Goal: Task Accomplishment & Management: Complete application form

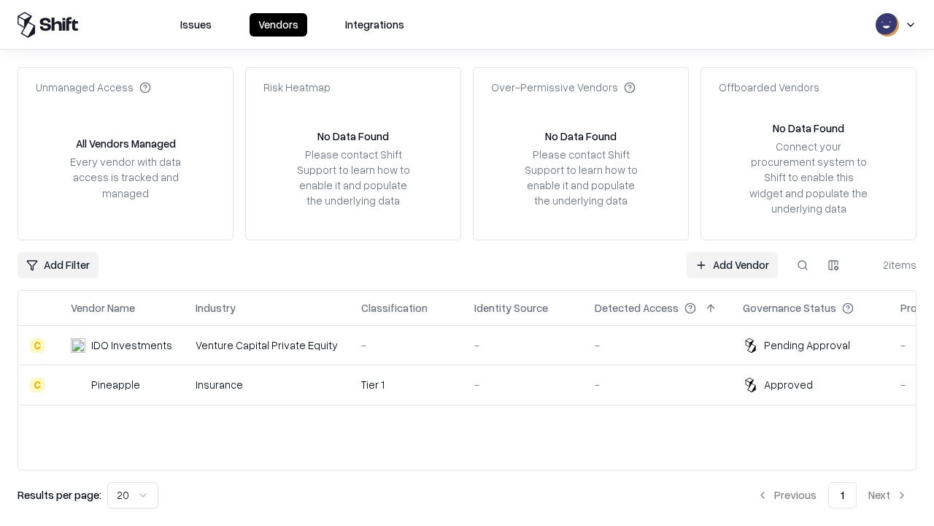
click at [732, 264] on link "Add Vendor" at bounding box center [732, 265] width 91 height 26
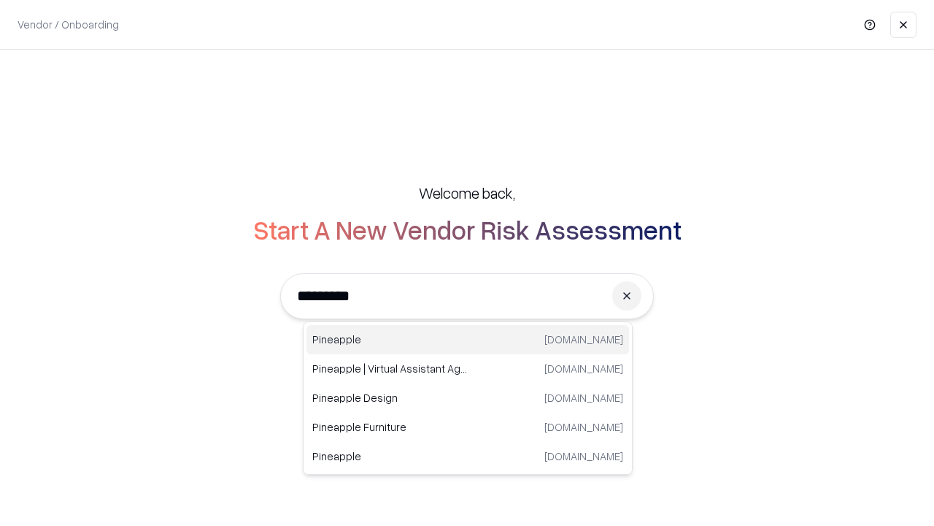
click at [468, 339] on div "Pineapple [DOMAIN_NAME]" at bounding box center [468, 339] width 323 height 29
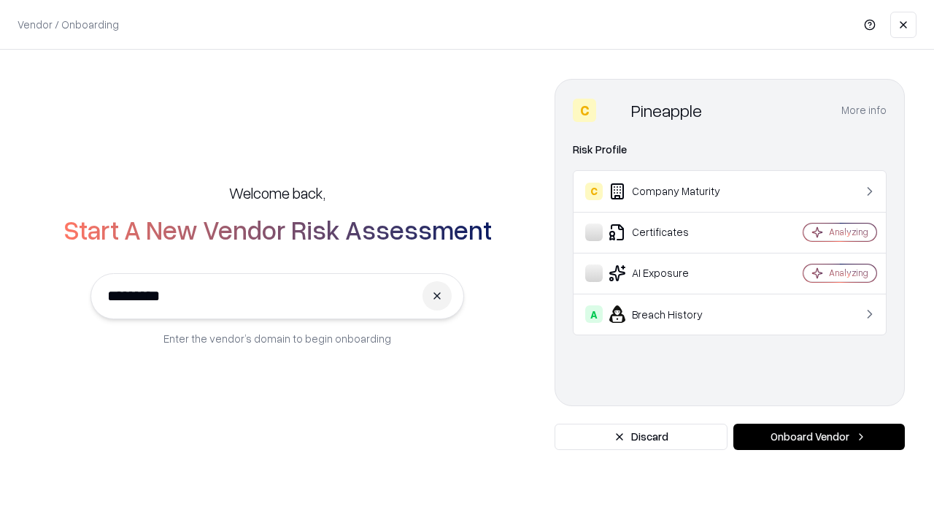
type input "*********"
click at [819, 437] on button "Onboard Vendor" at bounding box center [820, 436] width 172 height 26
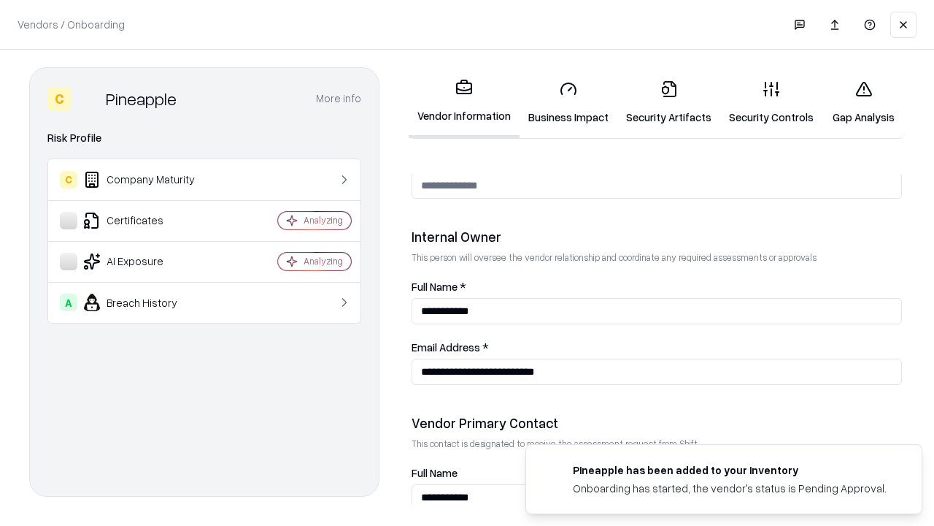
scroll to position [756, 0]
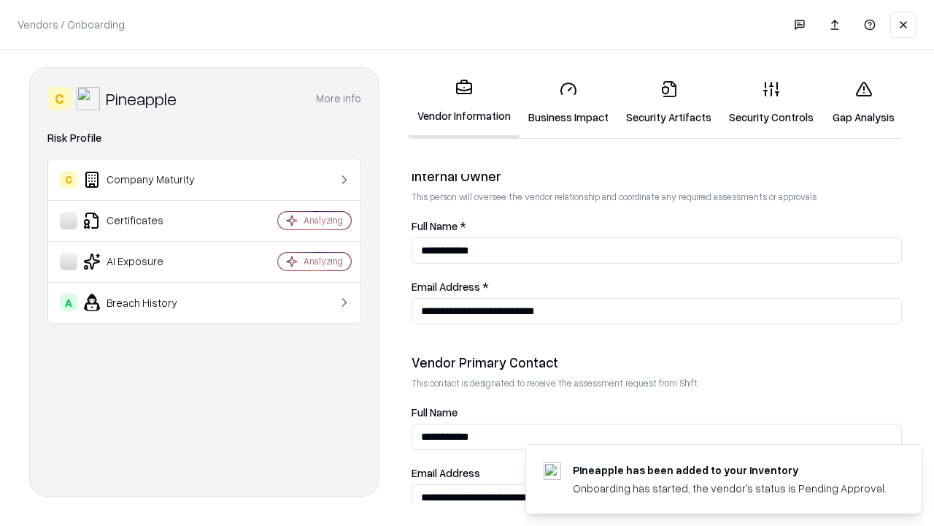
click at [569, 102] on link "Business Impact" at bounding box center [569, 103] width 98 height 68
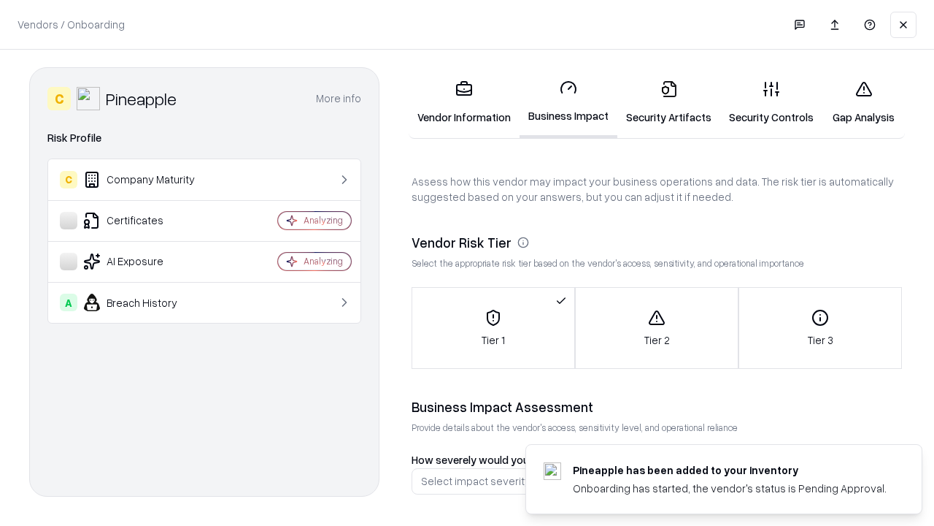
click at [669, 102] on link "Security Artifacts" at bounding box center [669, 103] width 103 height 68
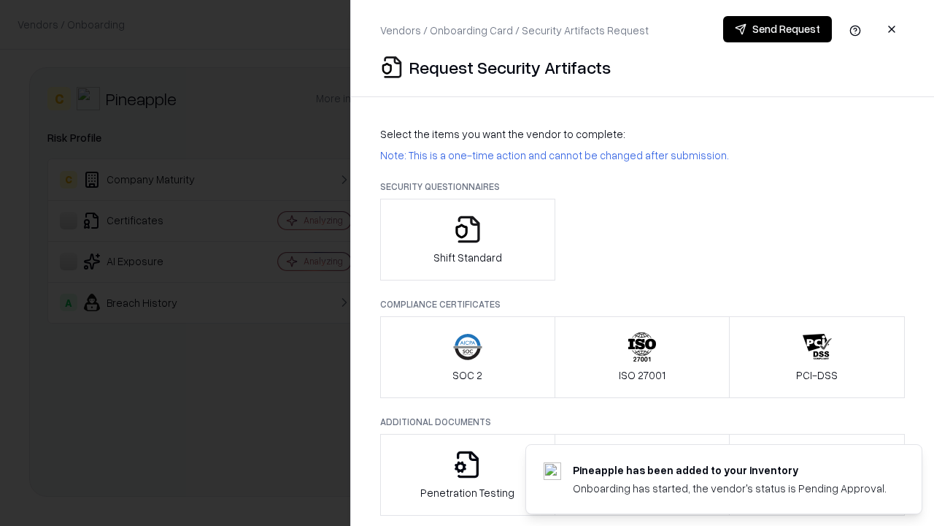
click at [467, 239] on icon "button" at bounding box center [467, 229] width 29 height 29
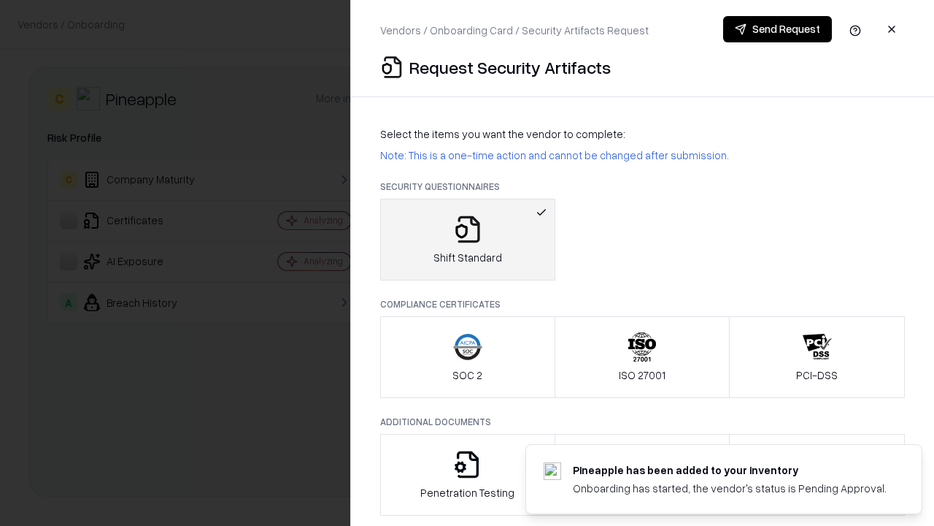
click at [777, 29] on button "Send Request" at bounding box center [777, 29] width 109 height 26
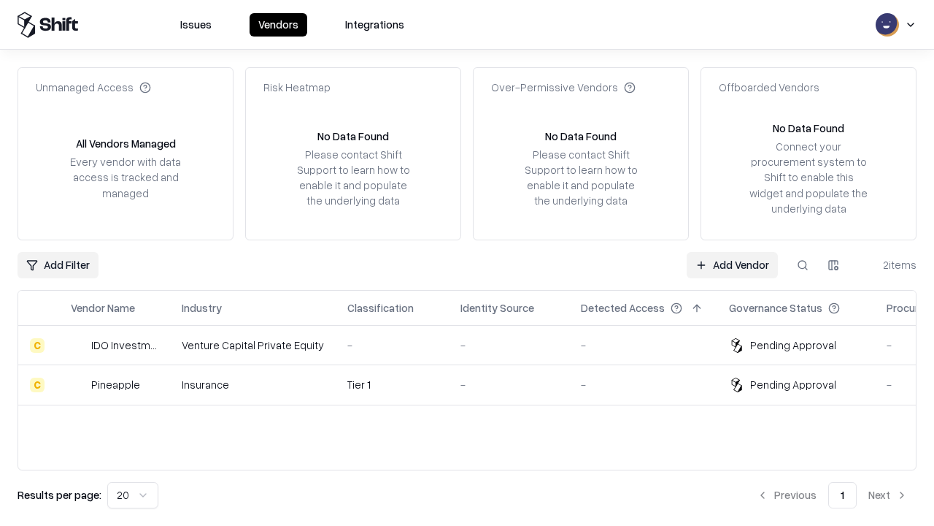
click at [732, 264] on link "Add Vendor" at bounding box center [732, 265] width 91 height 26
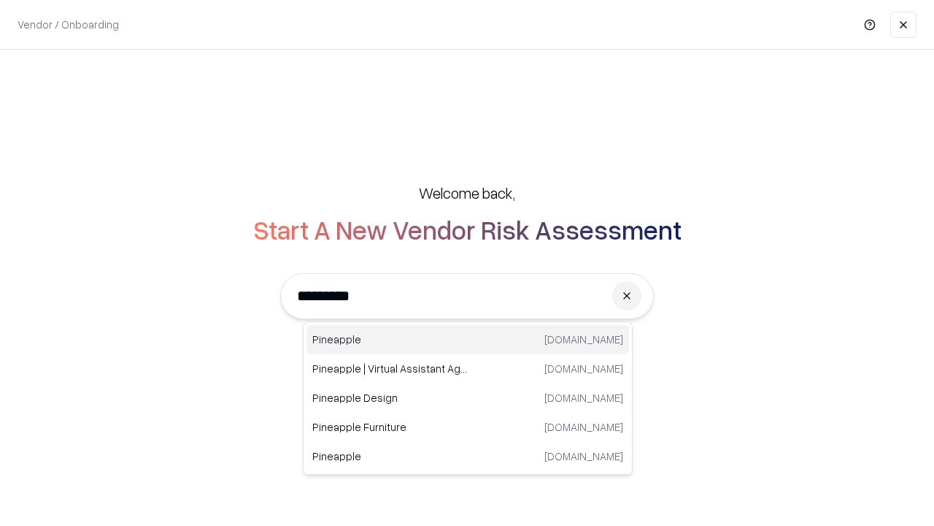
click at [468, 339] on div "Pineapple [DOMAIN_NAME]" at bounding box center [468, 339] width 323 height 29
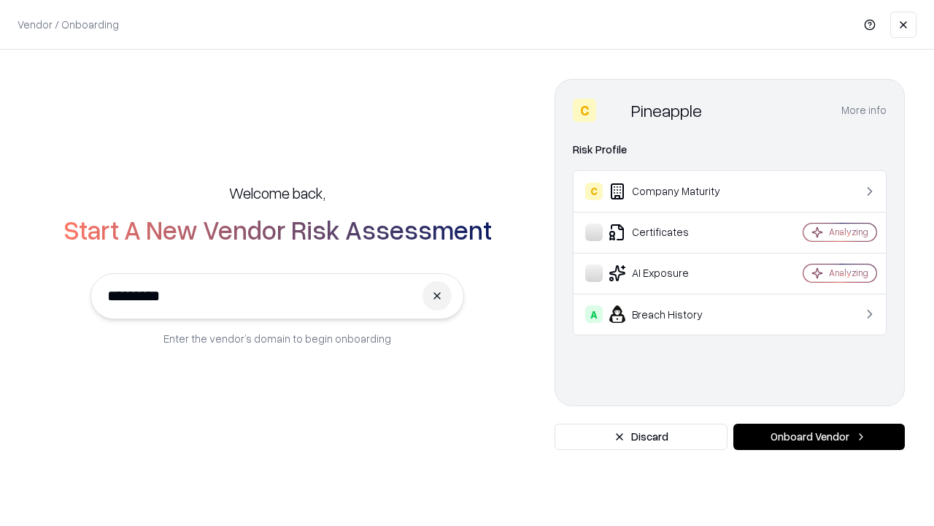
type input "*********"
click at [819, 437] on button "Onboard Vendor" at bounding box center [820, 436] width 172 height 26
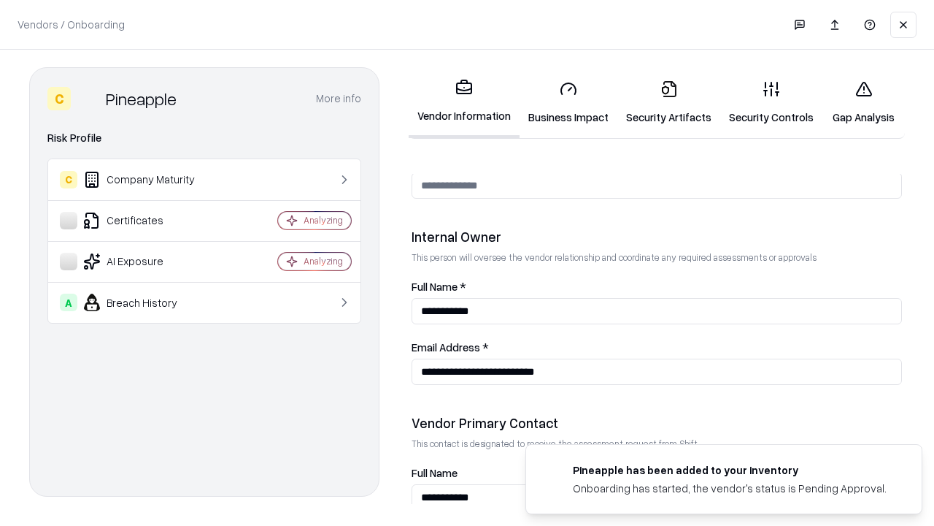
scroll to position [756, 0]
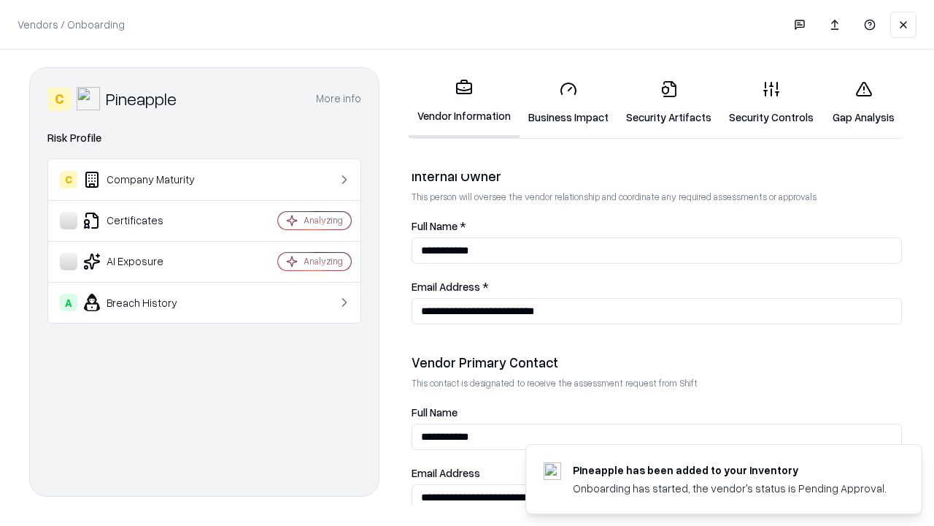
click at [864, 102] on link "Gap Analysis" at bounding box center [864, 103] width 82 height 68
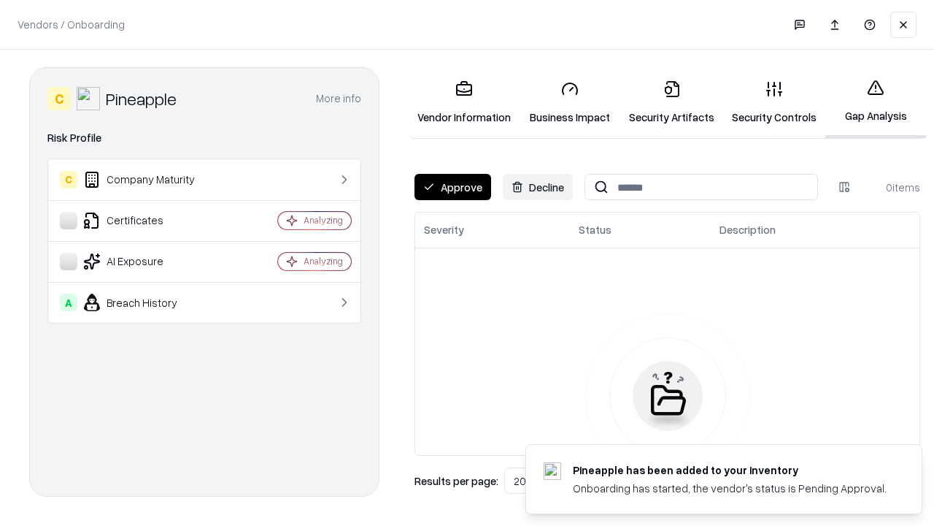
click at [453, 187] on button "Approve" at bounding box center [453, 187] width 77 height 26
